Goal: Consume media (video, audio)

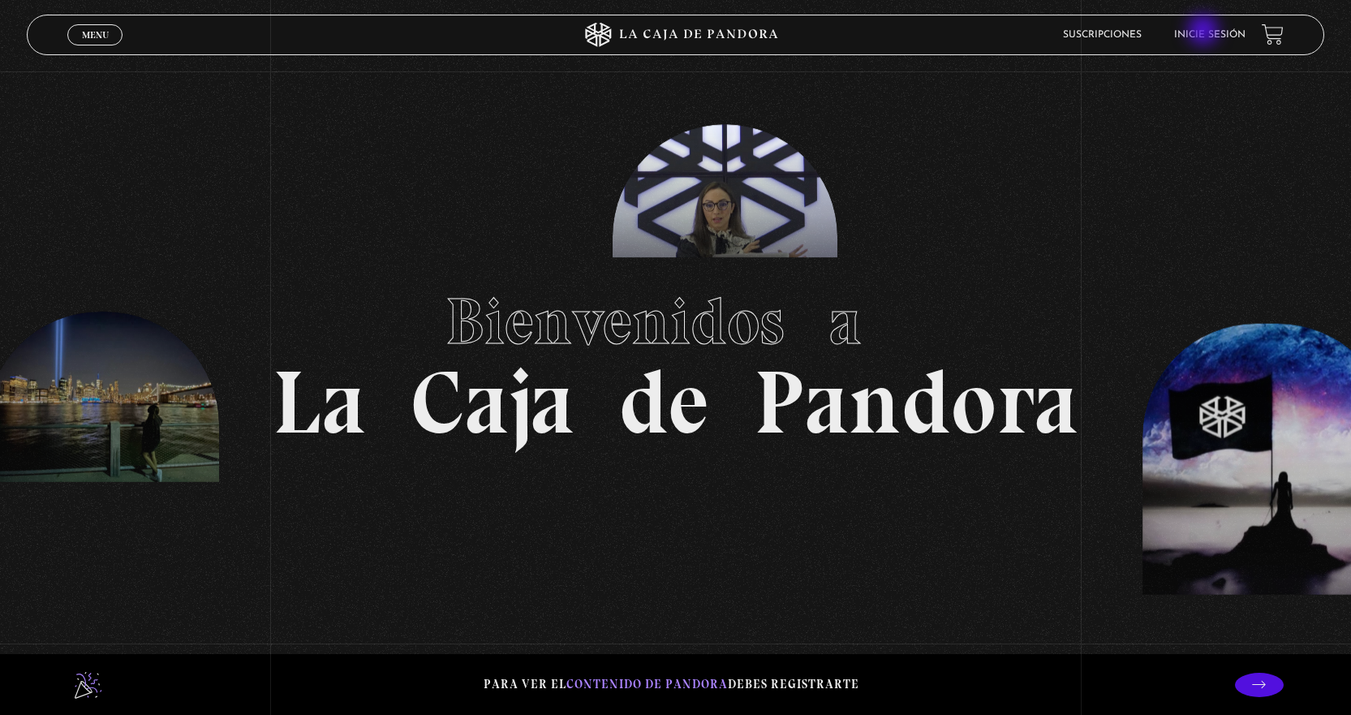
click at [1205, 32] on link "Inicie sesión" at bounding box center [1209, 35] width 71 height 10
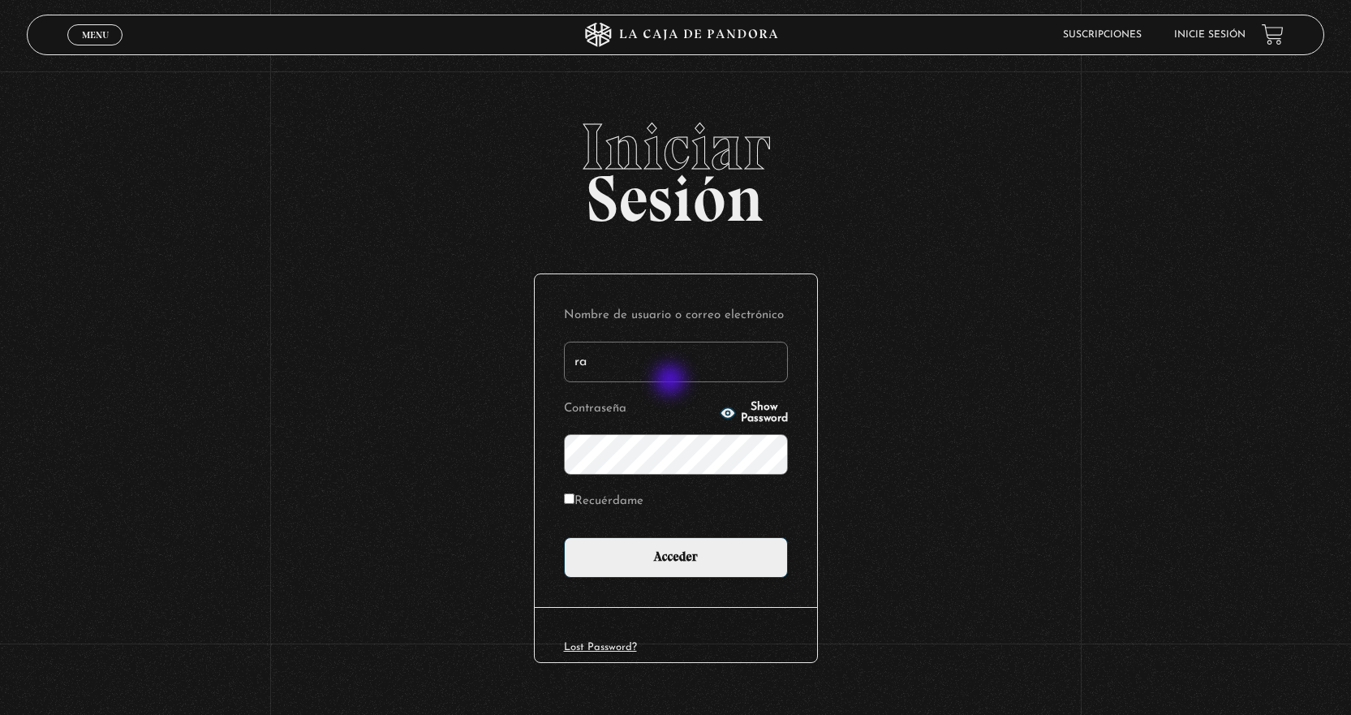
type input "[EMAIL_ADDRESS][DOMAIN_NAME]"
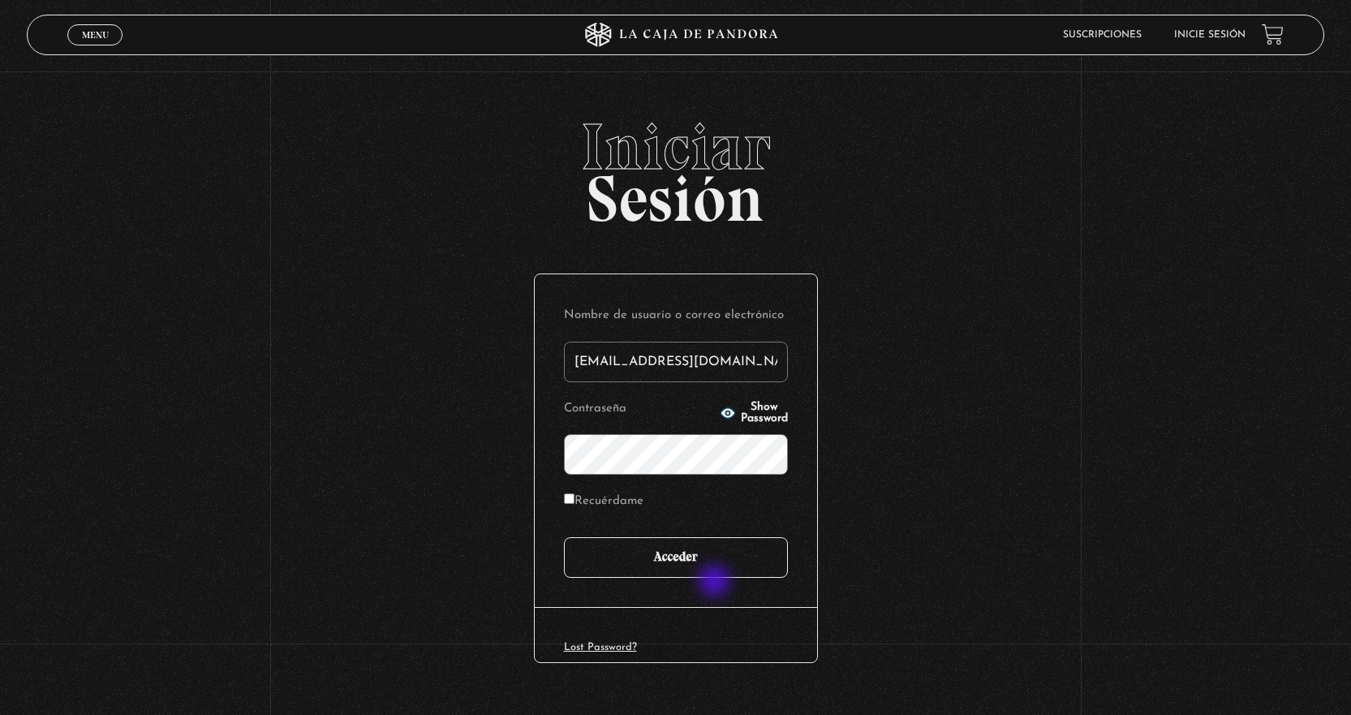
click at [706, 561] on input "Acceder" at bounding box center [676, 557] width 224 height 41
